Goal: Find specific page/section: Find specific page/section

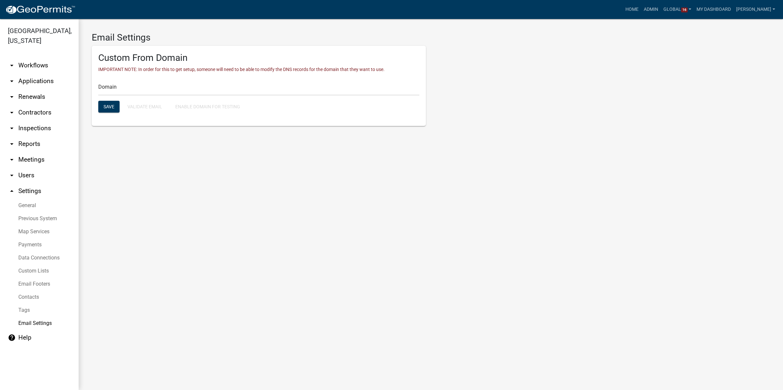
click at [35, 56] on ul "arrow_drop_down Workflows List arrow_drop_down Applications Search by Parcel Se…" at bounding box center [39, 221] width 79 height 338
click at [33, 62] on link "arrow_drop_down Workflows" at bounding box center [39, 66] width 79 height 16
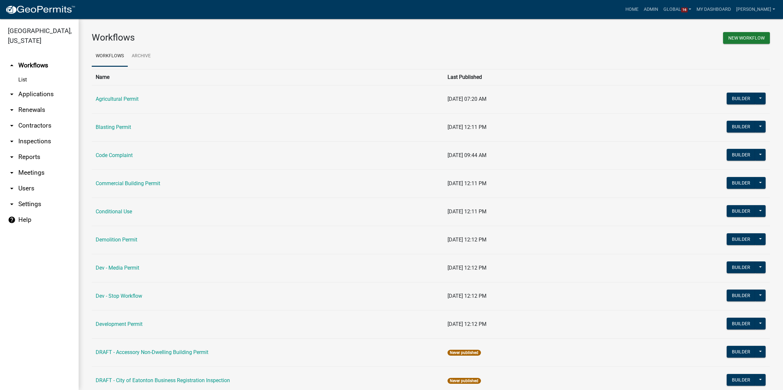
click at [35, 123] on link "arrow_drop_down Contractors" at bounding box center [39, 126] width 79 height 16
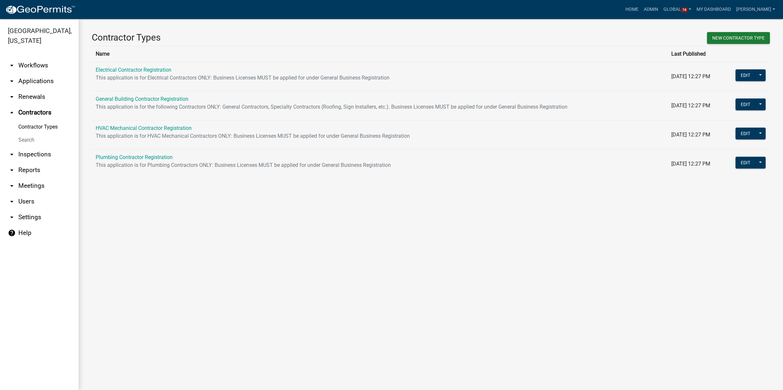
click at [34, 83] on link "arrow_drop_down Applications" at bounding box center [39, 81] width 79 height 16
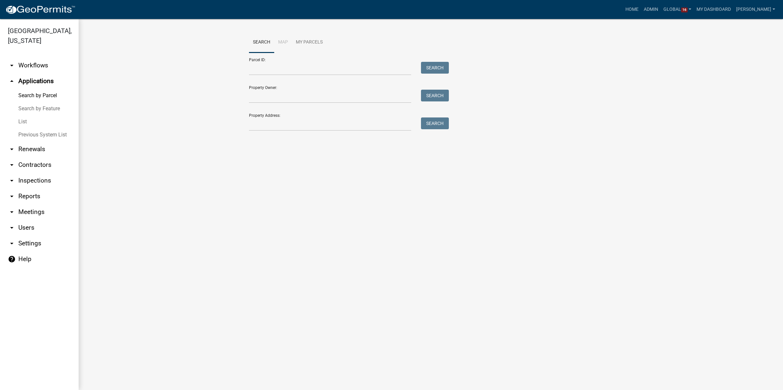
click at [24, 120] on link "List" at bounding box center [39, 121] width 79 height 13
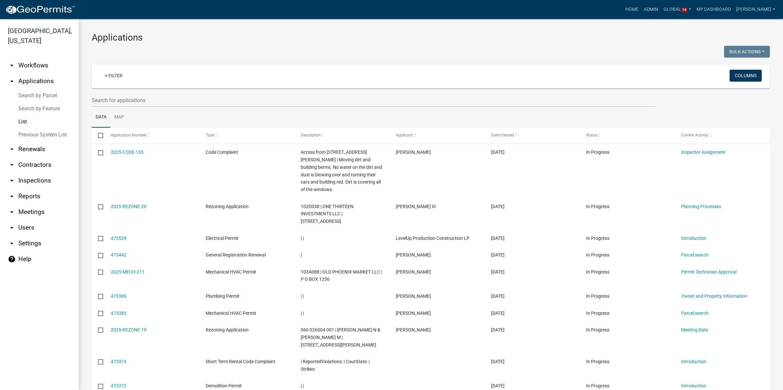
click at [30, 81] on link "arrow_drop_up Applications" at bounding box center [39, 81] width 79 height 16
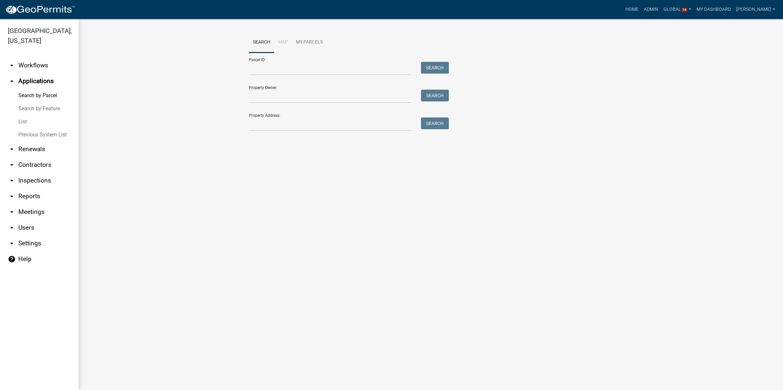
click at [33, 62] on link "arrow_drop_down Workflows" at bounding box center [39, 66] width 79 height 16
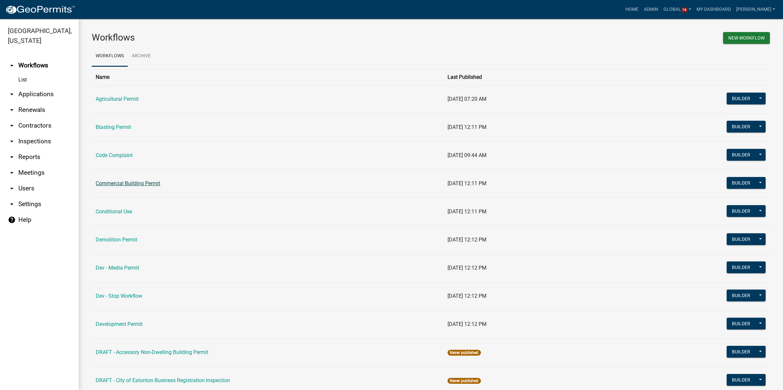
click at [98, 184] on link "Commercial Building Permit" at bounding box center [128, 183] width 65 height 6
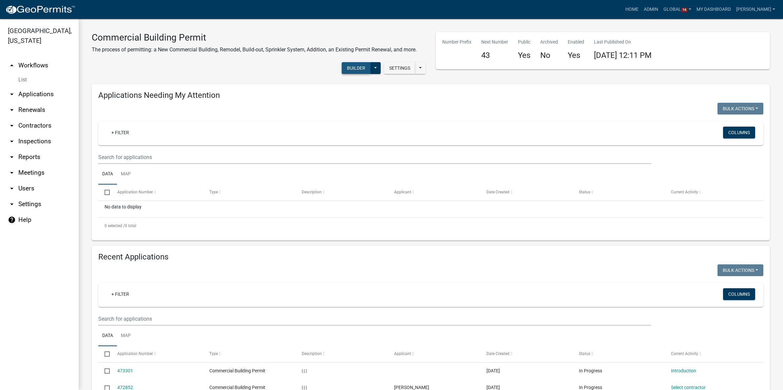
click at [351, 69] on button "Builder" at bounding box center [356, 68] width 29 height 12
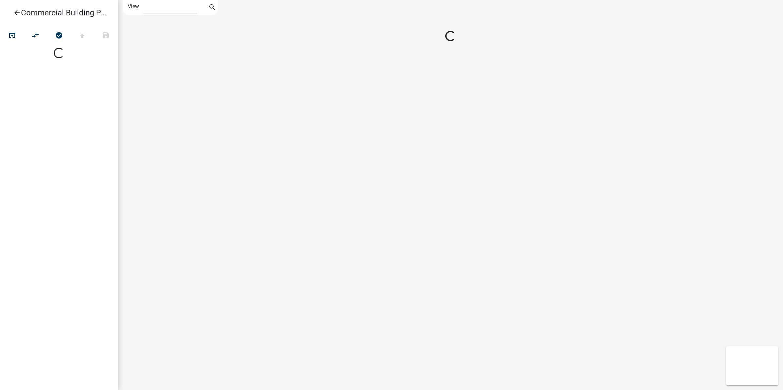
select select "1"
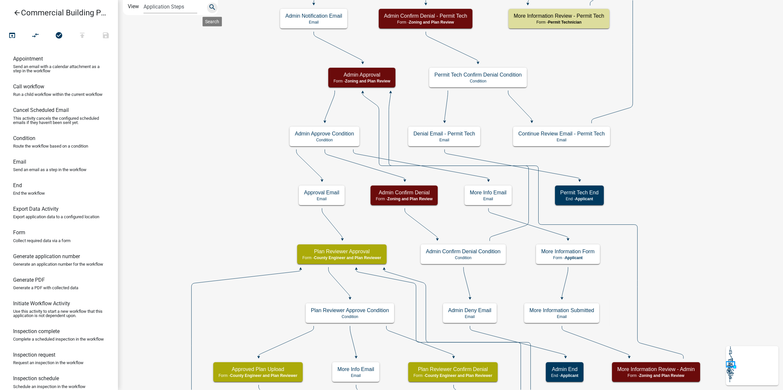
click at [213, 8] on icon "search" at bounding box center [212, 7] width 8 height 9
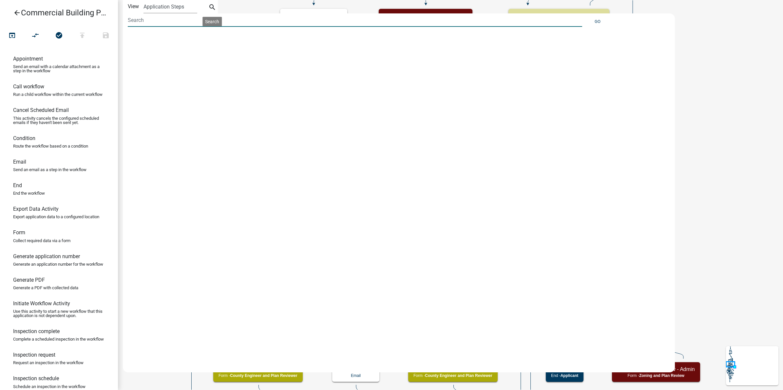
click at [168, 22] on input at bounding box center [355, 19] width 454 height 13
type input "certi"
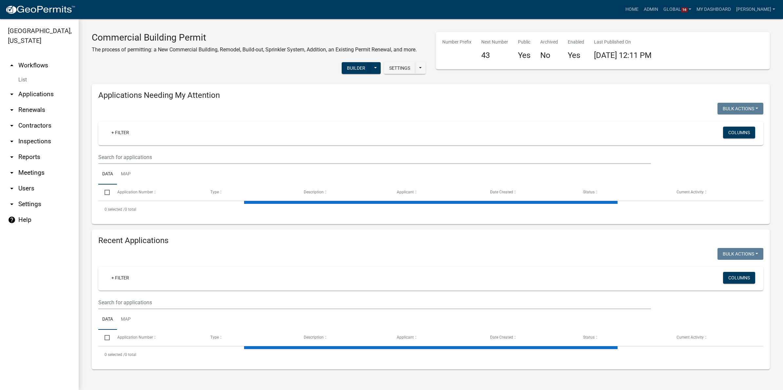
click at [28, 128] on link "arrow_drop_down Contractors" at bounding box center [39, 126] width 79 height 16
